Goal: Task Accomplishment & Management: Use online tool/utility

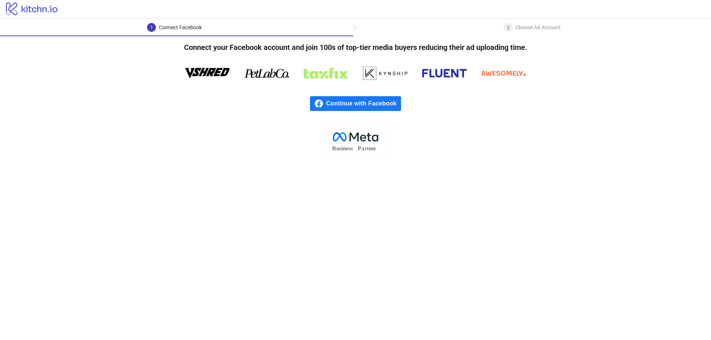
click at [387, 102] on span "Continue with Facebook" at bounding box center [363, 103] width 75 height 15
click at [377, 107] on span "Continue with Facebook" at bounding box center [363, 103] width 75 height 15
click at [334, 101] on span "Continue with Facebook" at bounding box center [363, 103] width 75 height 15
click at [395, 107] on span "Continue with Facebook" at bounding box center [363, 103] width 75 height 15
click at [391, 106] on span "Continue with Facebook" at bounding box center [363, 103] width 75 height 15
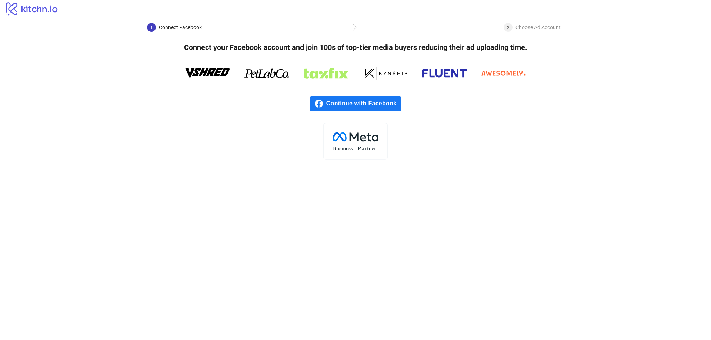
click at [546, 34] on div "2 Choose Ad Account" at bounding box center [532, 29] width 57 height 13
